Goal: Task Accomplishment & Management: Use online tool/utility

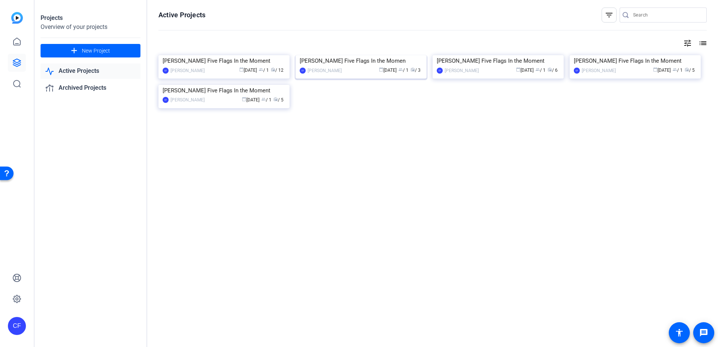
click at [367, 66] on div "Rafael Plasencia Five Flags In the Momen" at bounding box center [360, 60] width 123 height 11
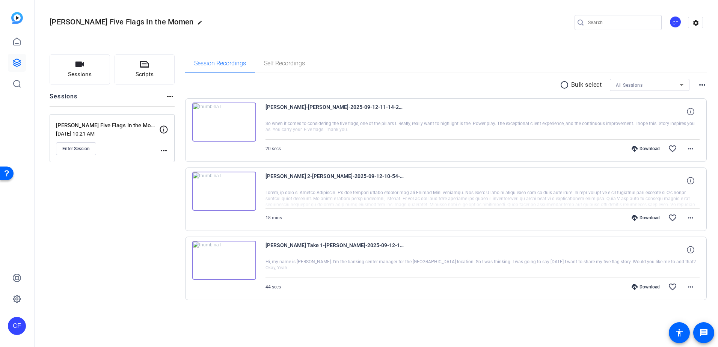
click at [157, 145] on div "Enter Session" at bounding box center [107, 148] width 103 height 13
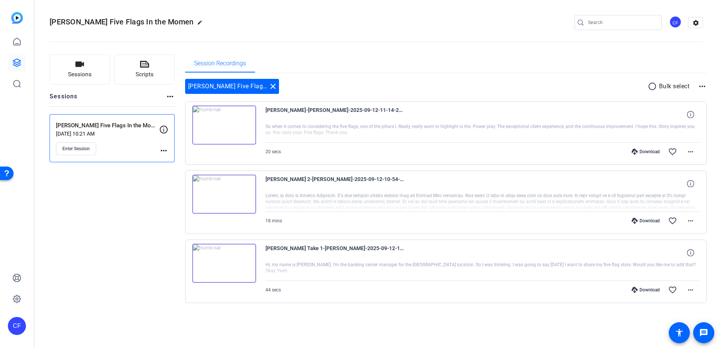
click at [165, 129] on icon at bounding box center [163, 129] width 9 height 9
click at [162, 149] on mat-icon "more_horiz" at bounding box center [163, 150] width 9 height 9
click at [173, 159] on span "Edit Session" at bounding box center [182, 161] width 34 height 9
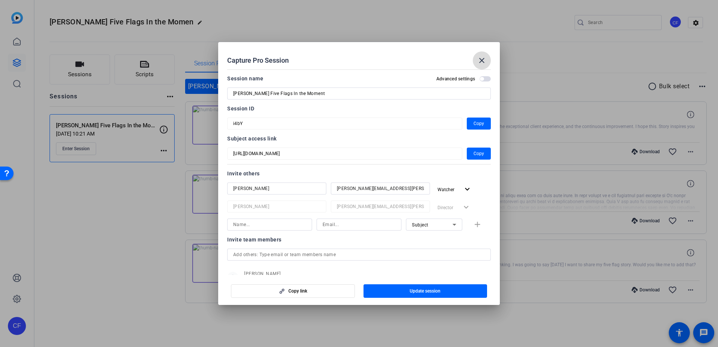
click at [484, 60] on mat-icon "close" at bounding box center [481, 60] width 9 height 9
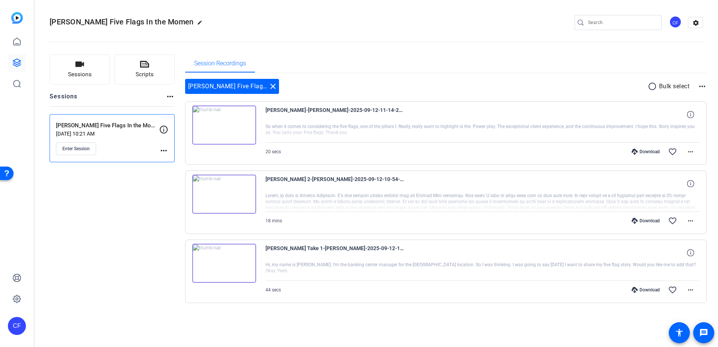
click at [98, 129] on p "Rafael Plasencia Five Flags In the Moment" at bounding box center [107, 125] width 103 height 9
click at [108, 128] on p "Rafael Plasencia Five Flags In the Moment" at bounding box center [107, 125] width 103 height 9
click at [168, 95] on mat-icon "more_horiz" at bounding box center [169, 96] width 9 height 9
click at [274, 84] on div at bounding box center [359, 173] width 718 height 347
click at [273, 86] on mat-icon "close" at bounding box center [272, 86] width 9 height 9
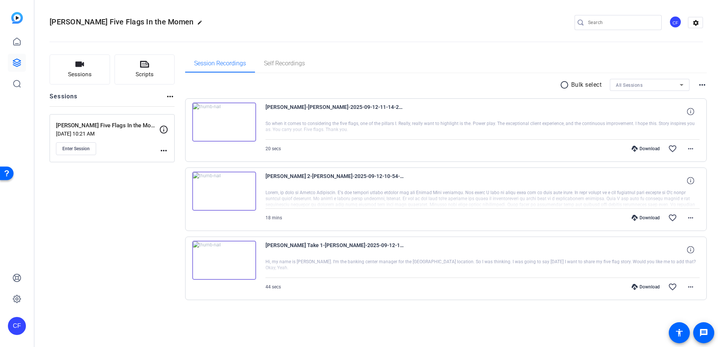
click at [166, 151] on mat-icon "more_horiz" at bounding box center [163, 150] width 9 height 9
click at [173, 161] on span "Edit Session" at bounding box center [182, 161] width 34 height 9
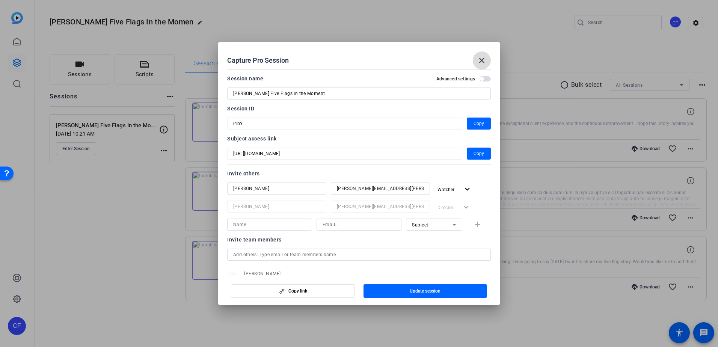
click at [481, 58] on mat-icon "close" at bounding box center [481, 60] width 9 height 9
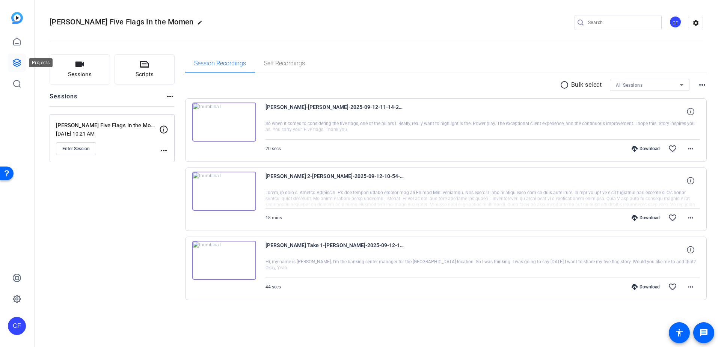
click at [15, 67] on link at bounding box center [17, 63] width 18 height 18
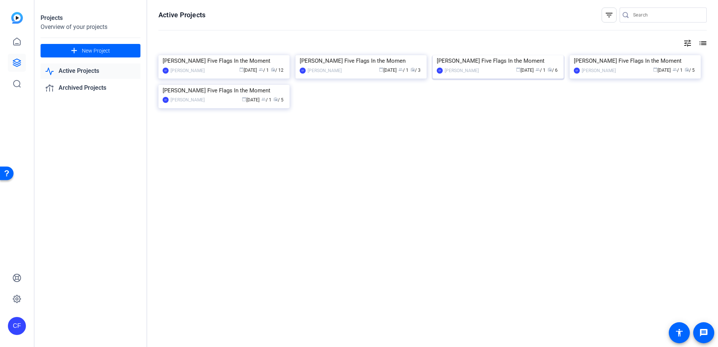
click at [499, 66] on div "[PERSON_NAME] Five Flags In the Moment" at bounding box center [497, 60] width 123 height 11
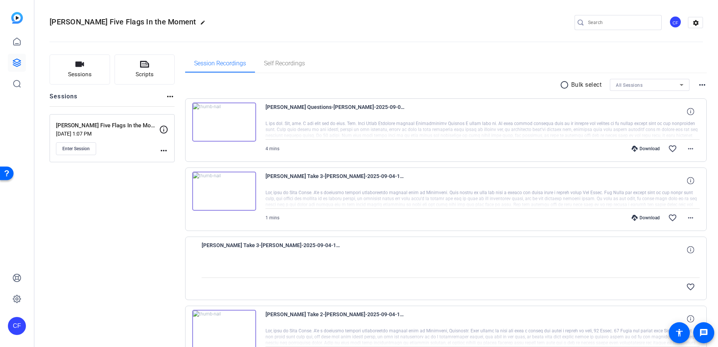
click at [173, 94] on mat-icon "more_horiz" at bounding box center [169, 96] width 9 height 9
click at [164, 149] on div at bounding box center [359, 173] width 718 height 347
click at [163, 152] on mat-icon "more_horiz" at bounding box center [163, 150] width 9 height 9
click at [119, 183] on div at bounding box center [359, 173] width 718 height 347
click at [76, 147] on span "Enter Session" at bounding box center [75, 149] width 27 height 6
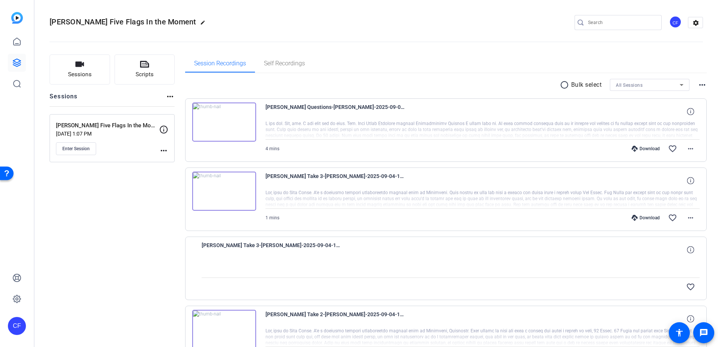
click at [159, 212] on div "Sessions Scripts Sessions more_horiz Eric Olson Five Flags In the Moment Sep 04…" at bounding box center [112, 292] width 125 height 477
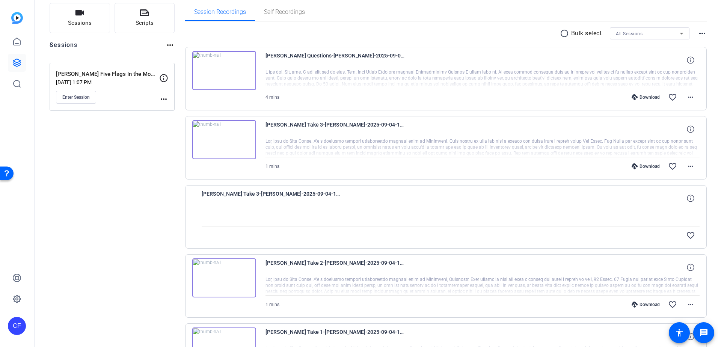
scroll to position [150, 0]
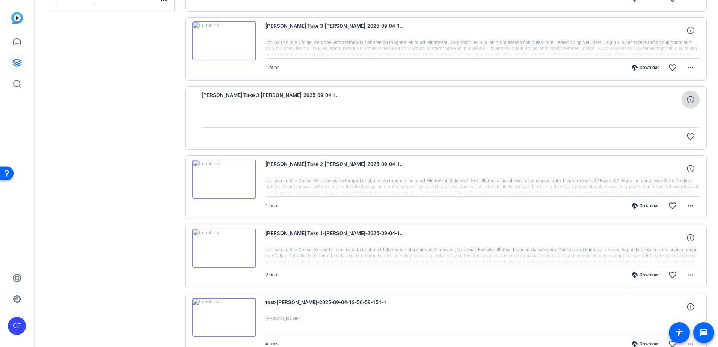
click at [689, 100] on icon at bounding box center [689, 99] width 7 height 7
click at [687, 99] on mat-icon "close" at bounding box center [690, 99] width 9 height 9
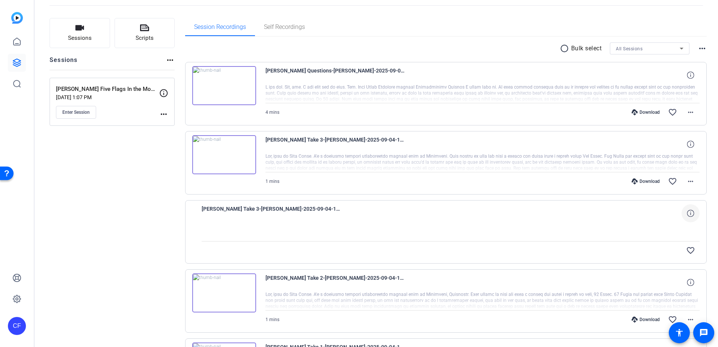
scroll to position [0, 0]
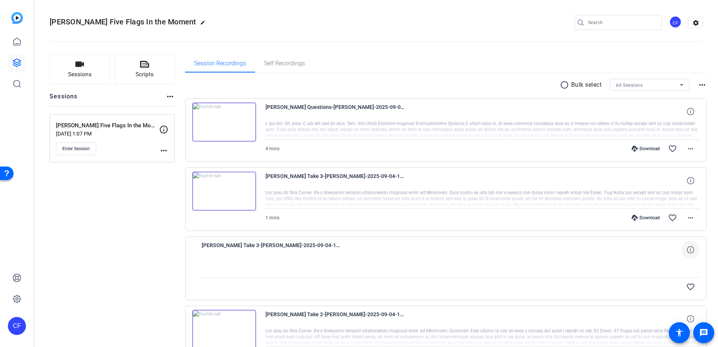
click at [161, 151] on mat-icon "more_horiz" at bounding box center [163, 150] width 9 height 9
click at [170, 159] on span "Edit Session" at bounding box center [182, 161] width 34 height 9
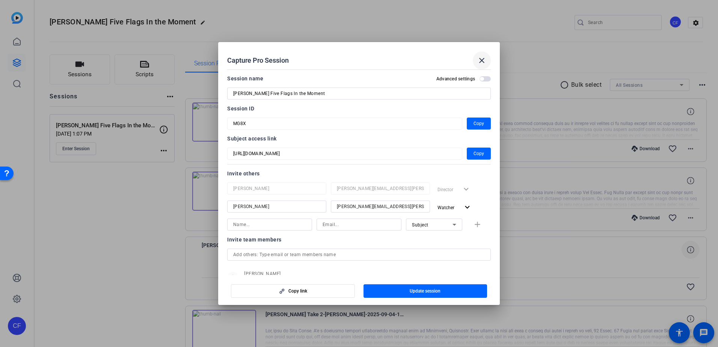
click at [478, 60] on mat-icon "close" at bounding box center [481, 60] width 9 height 9
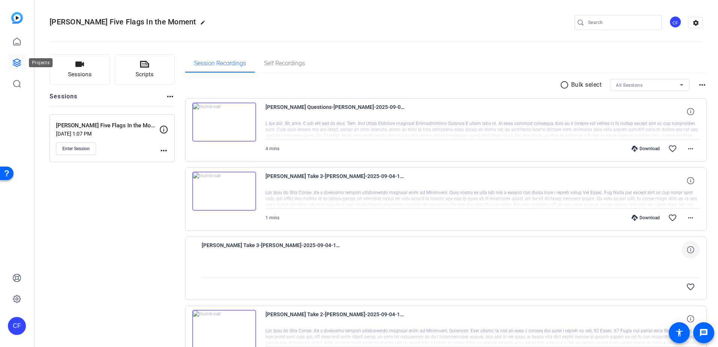
click at [16, 60] on icon at bounding box center [16, 62] width 9 height 9
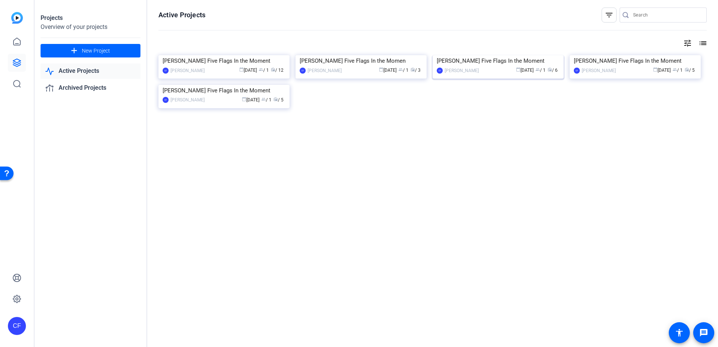
click at [474, 66] on div "[PERSON_NAME] Five Flags In the Moment" at bounding box center [497, 60] width 123 height 11
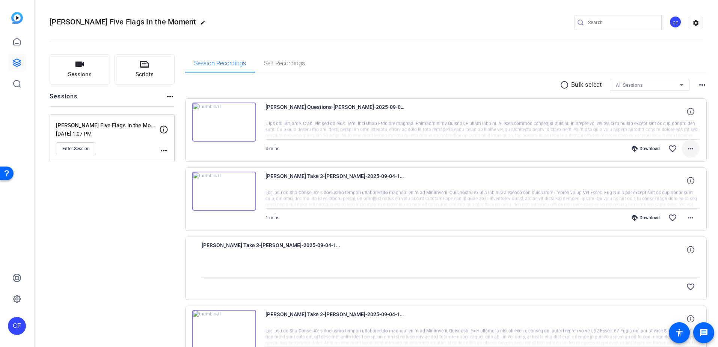
click at [689, 148] on mat-icon "more_horiz" at bounding box center [690, 148] width 9 height 9
click at [689, 148] on div at bounding box center [359, 173] width 718 height 347
click at [167, 149] on mat-icon "more_horiz" at bounding box center [163, 150] width 9 height 9
click at [171, 160] on span "Edit Session" at bounding box center [182, 161] width 34 height 9
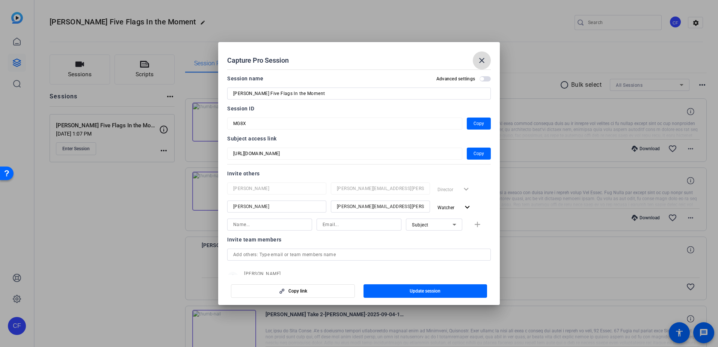
click at [482, 61] on mat-icon "close" at bounding box center [481, 60] width 9 height 9
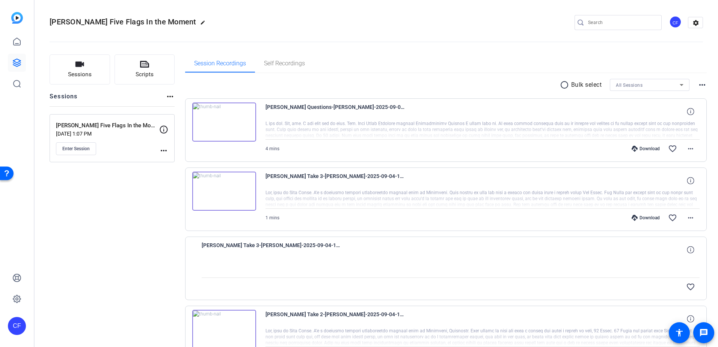
click at [114, 24] on span "[PERSON_NAME] Five Flags In the Moment" at bounding box center [123, 21] width 147 height 9
click at [115, 214] on div "Sessions Scripts Sessions more_horiz Eric Olson Five Flags In the Moment Sep 04…" at bounding box center [112, 292] width 125 height 477
drag, startPoint x: 46, startPoint y: 95, endPoint x: 80, endPoint y: 95, distance: 34.1
click at [80, 95] on div "Sessions Scripts Sessions more_horiz Eric Olson Five Flags In the Moment Sep 04…" at bounding box center [376, 292] width 683 height 495
click at [80, 98] on div "Sessions more_horiz" at bounding box center [112, 99] width 125 height 14
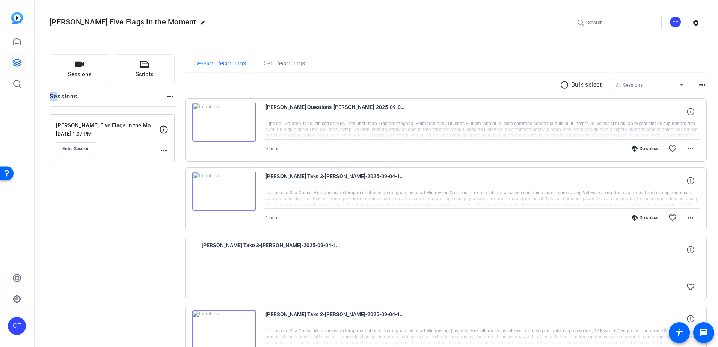
drag, startPoint x: 80, startPoint y: 98, endPoint x: 58, endPoint y: 97, distance: 22.1
click at [58, 97] on div "Sessions more_horiz" at bounding box center [112, 99] width 125 height 14
click at [58, 99] on h2 "Sessions" at bounding box center [64, 99] width 28 height 14
click at [83, 189] on div "Sessions Scripts Sessions more_horiz Eric Olson Five Flags In the Moment Sep 04…" at bounding box center [112, 292] width 125 height 477
click at [21, 62] on icon at bounding box center [16, 62] width 9 height 9
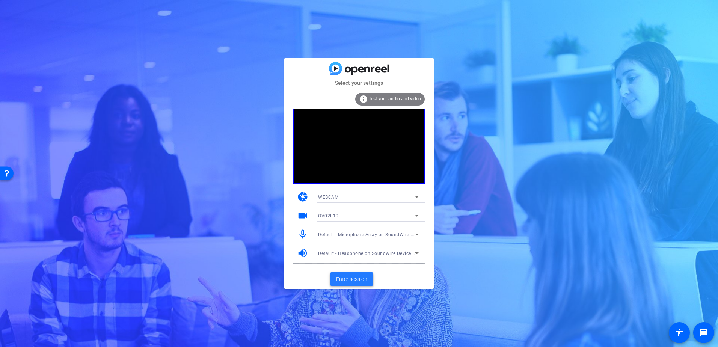
click at [363, 278] on span "Enter session" at bounding box center [351, 279] width 31 height 8
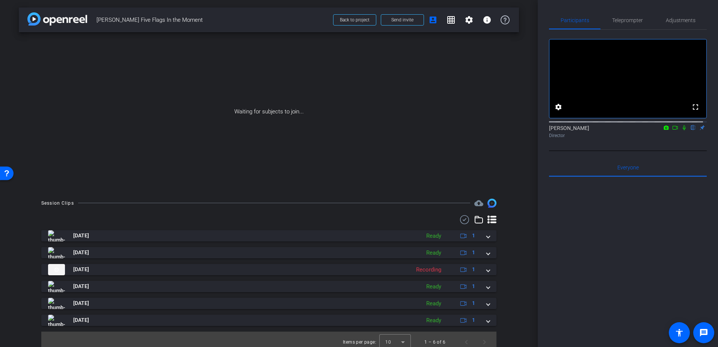
scroll to position [6, 0]
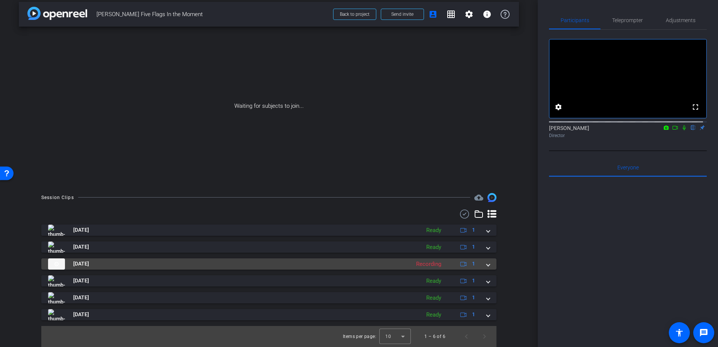
click at [481, 264] on div "[DATE] Recording 1" at bounding box center [267, 263] width 438 height 11
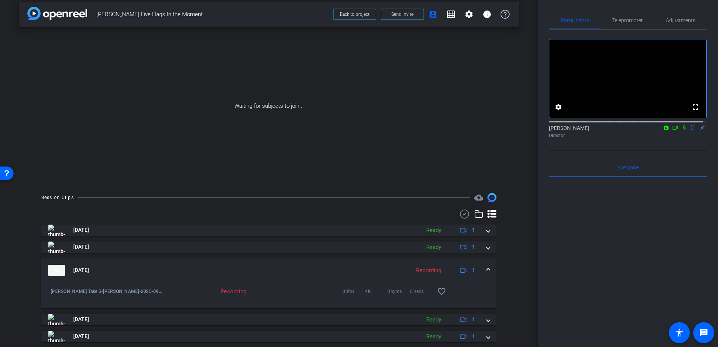
click at [486, 271] on span at bounding box center [487, 270] width 3 height 8
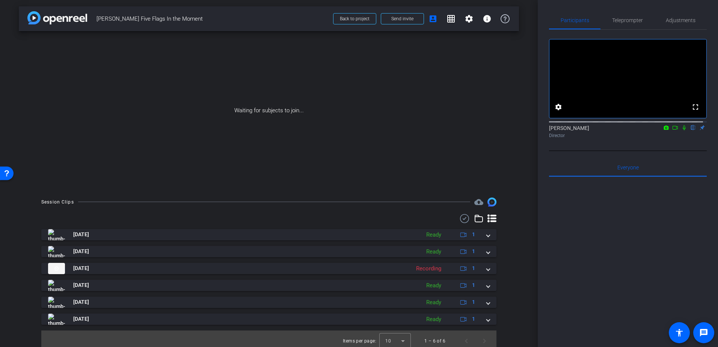
scroll to position [0, 0]
click at [464, 18] on mat-icon "settings" at bounding box center [468, 19] width 9 height 9
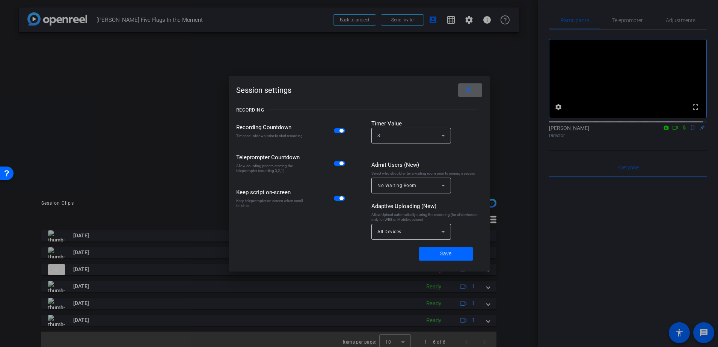
click at [468, 87] on mat-icon "close" at bounding box center [467, 89] width 9 height 9
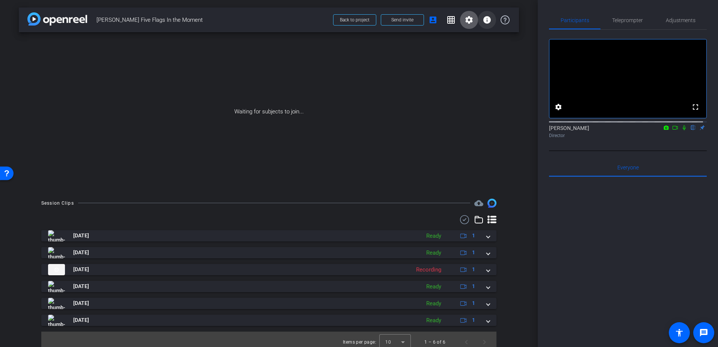
click at [482, 20] on mat-icon "info" at bounding box center [486, 19] width 9 height 9
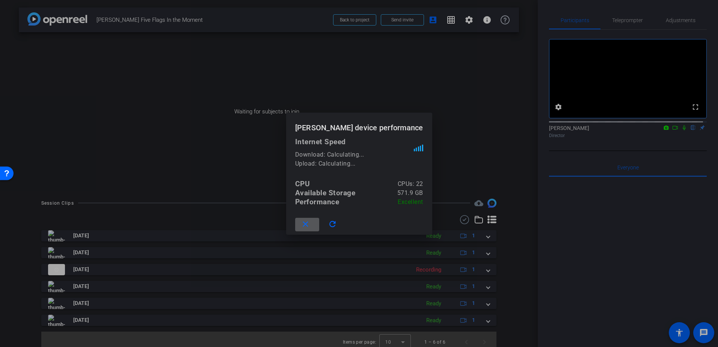
click at [318, 222] on span at bounding box center [307, 224] width 24 height 18
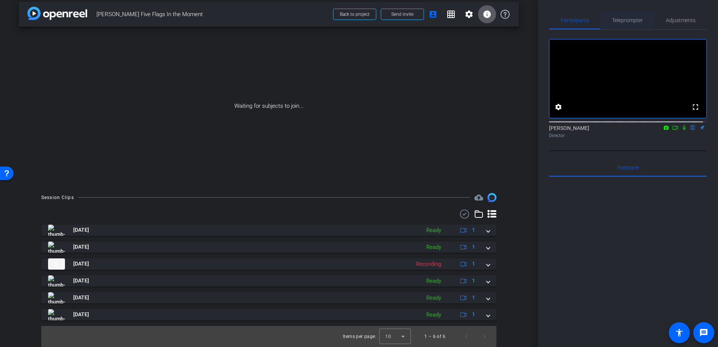
click at [621, 22] on span "Teleprompter" at bounding box center [627, 20] width 31 height 5
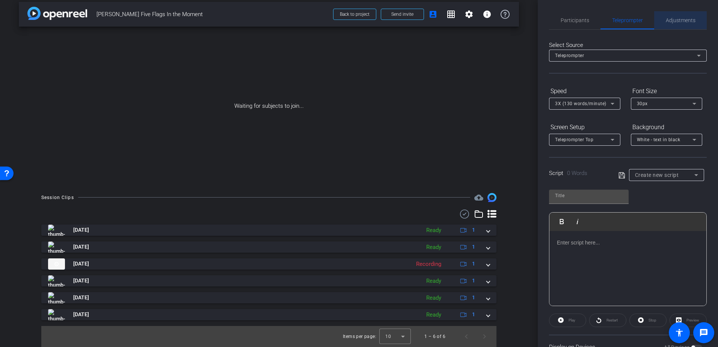
click at [680, 16] on span "Adjustments" at bounding box center [680, 20] width 30 height 18
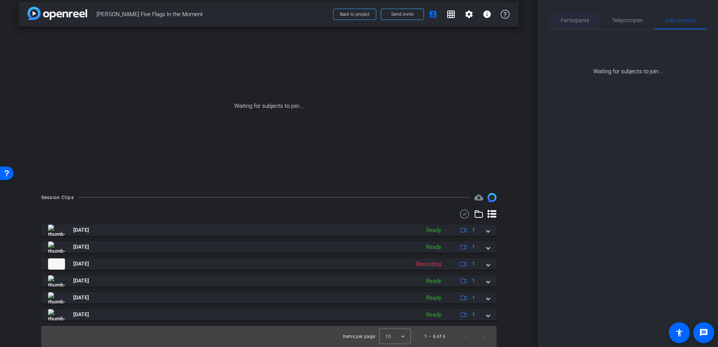
click at [582, 18] on span "Participants" at bounding box center [574, 20] width 29 height 5
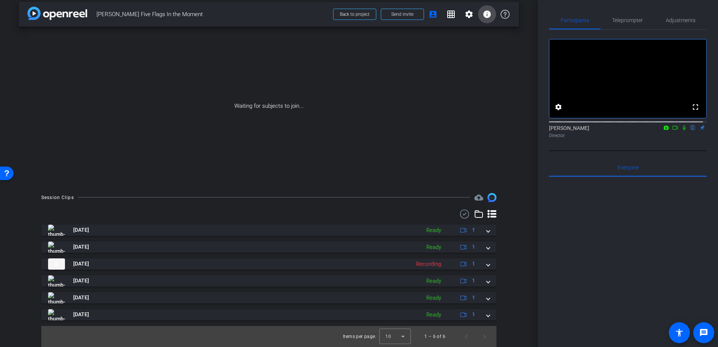
click at [485, 14] on mat-icon "info" at bounding box center [486, 14] width 9 height 9
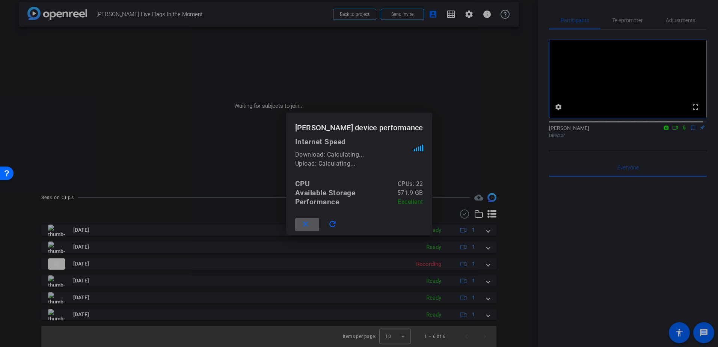
click at [319, 228] on span at bounding box center [307, 224] width 24 height 18
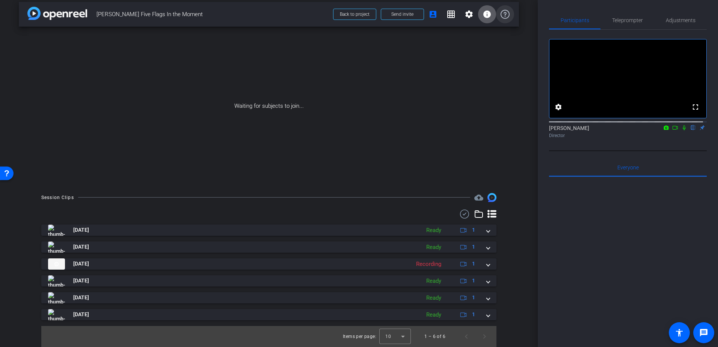
click at [501, 12] on icon at bounding box center [504, 14] width 9 height 9
